Goal: Information Seeking & Learning: Learn about a topic

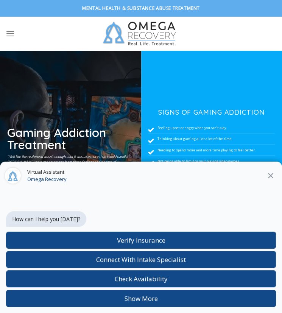
click at [270, 176] on icon at bounding box center [270, 175] width 5 height 5
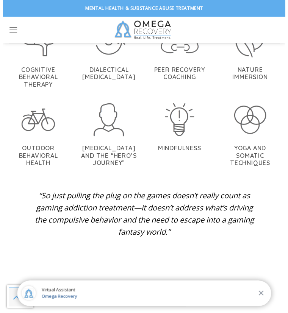
scroll to position [1965, 0]
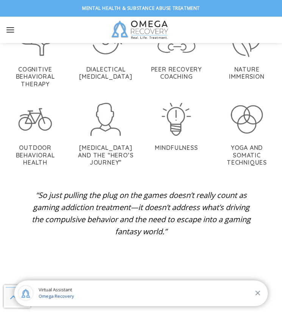
click at [10, 32] on icon "Menu" at bounding box center [10, 29] width 9 height 11
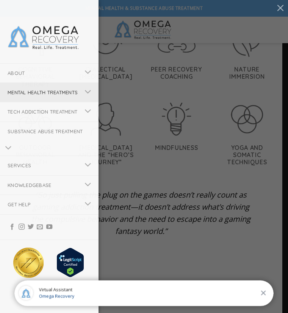
scroll to position [23, 0]
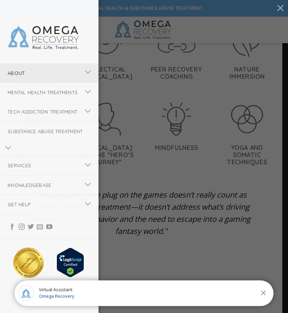
click at [55, 64] on link "About" at bounding box center [40, 73] width 80 height 19
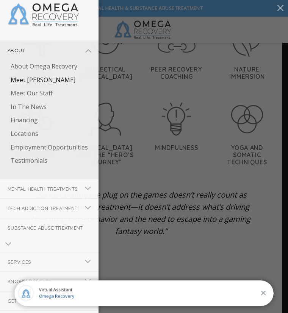
click at [43, 80] on link "Meet [PERSON_NAME]" at bounding box center [50, 80] width 95 height 14
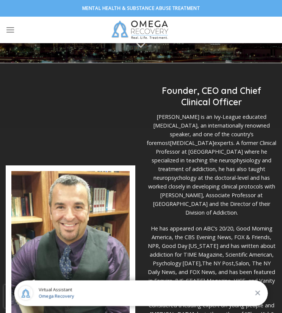
scroll to position [161, 0]
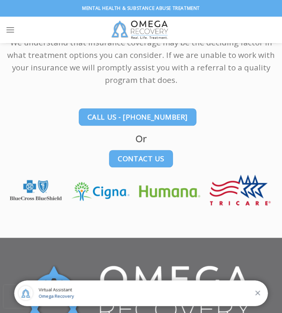
scroll to position [409, 0]
